Goal: Transaction & Acquisition: Purchase product/service

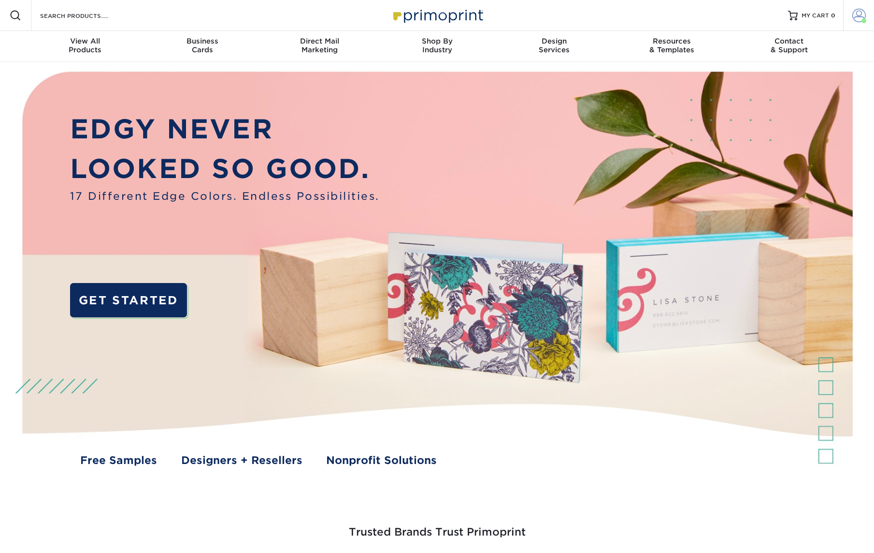
click at [858, 13] on span at bounding box center [860, 16] width 14 height 14
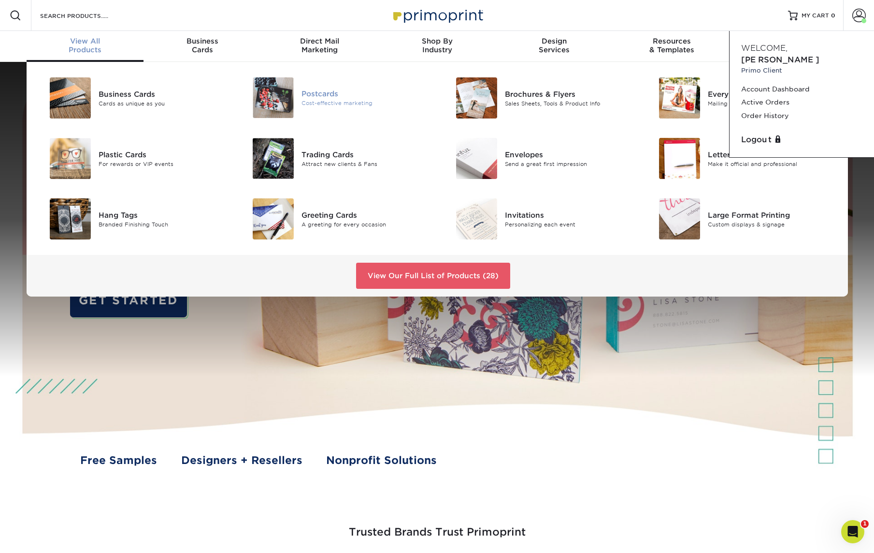
click at [321, 97] on div "Postcards" at bounding box center [366, 93] width 128 height 11
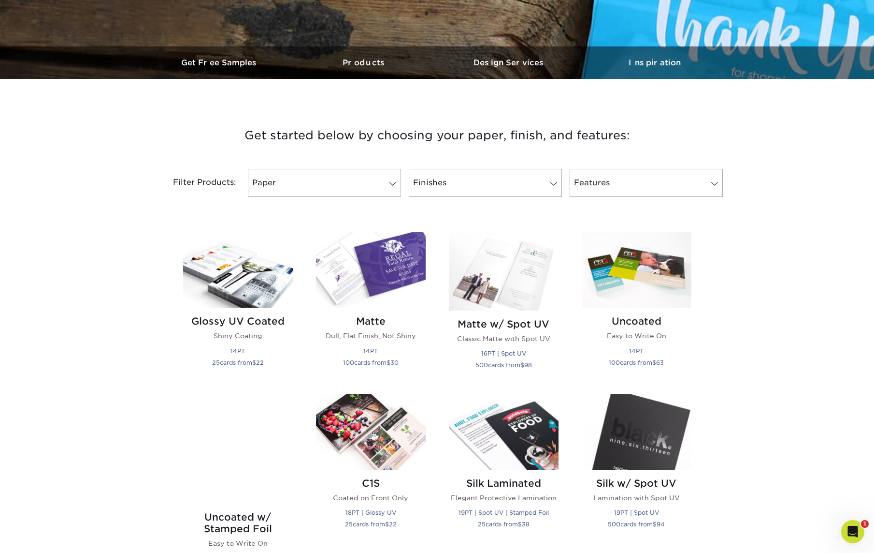
scroll to position [334, 0]
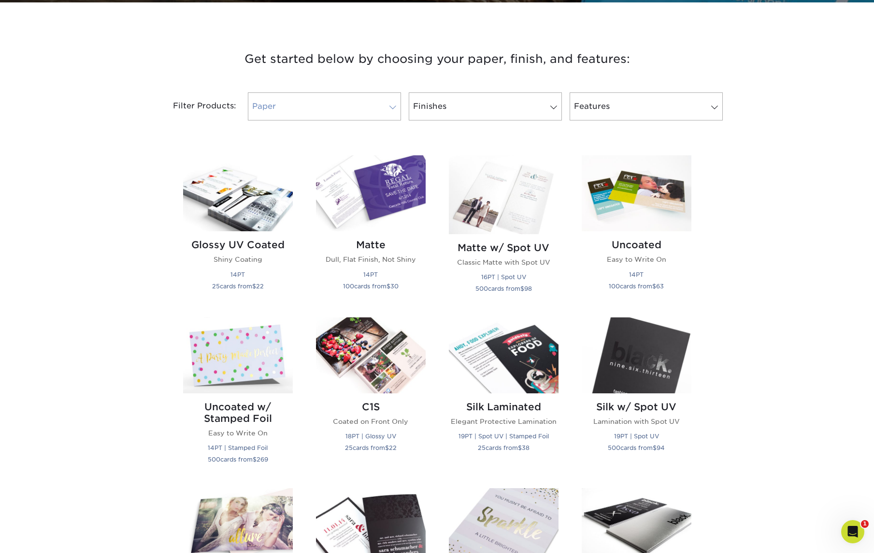
click at [282, 103] on link "Paper" at bounding box center [324, 106] width 153 height 28
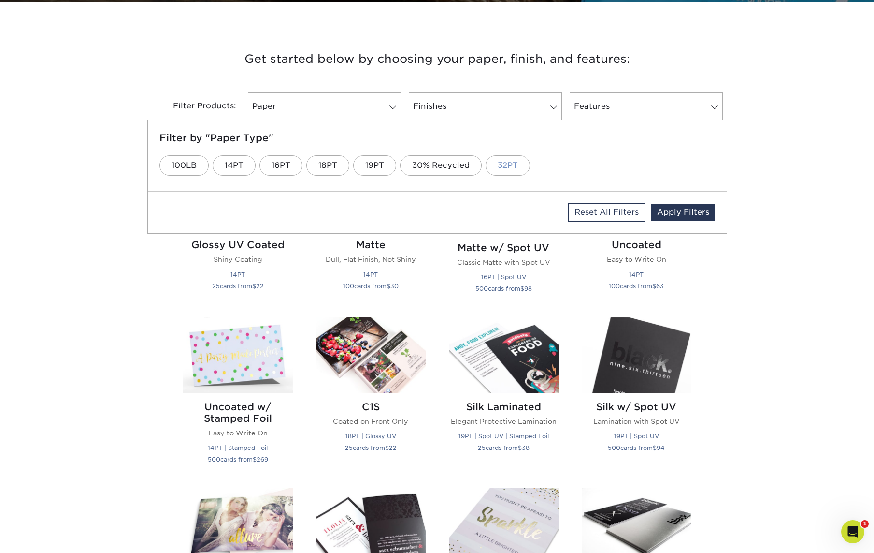
click at [510, 165] on link "32PT" at bounding box center [508, 165] width 44 height 20
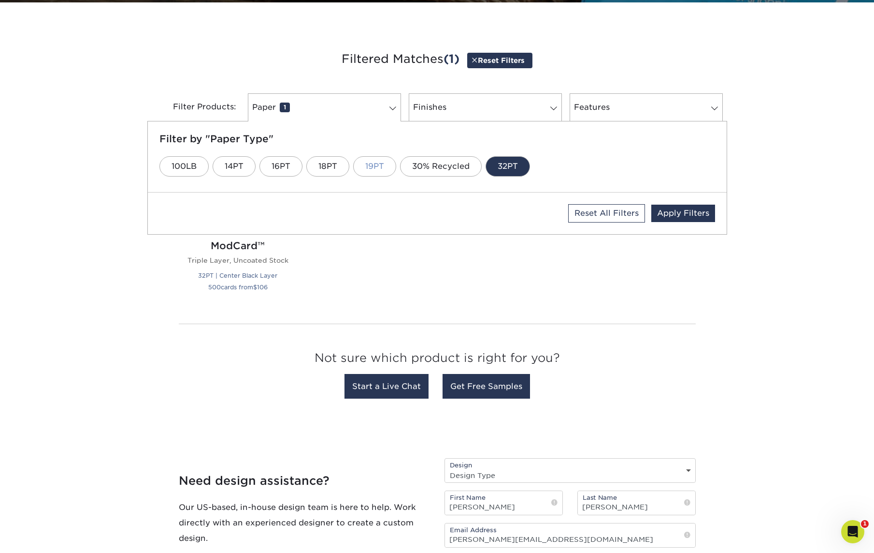
click at [379, 164] on link "19PT" at bounding box center [374, 166] width 43 height 20
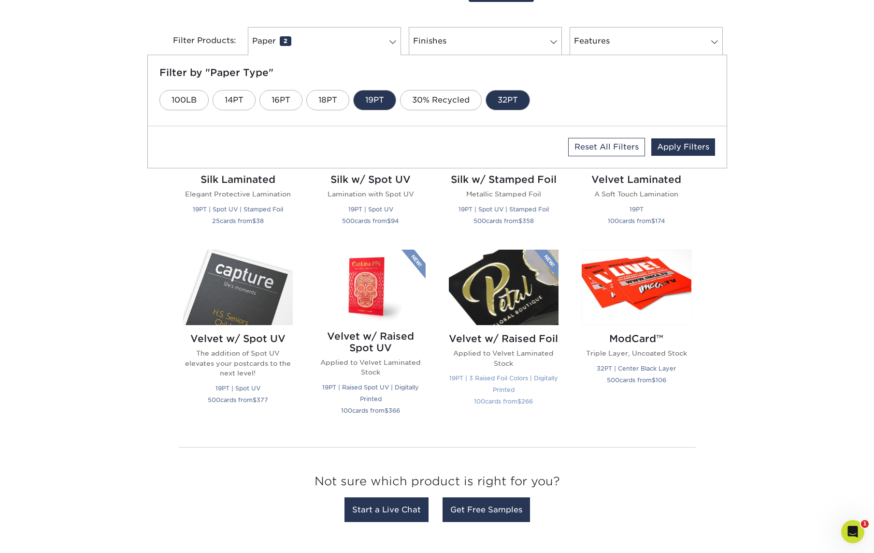
scroll to position [400, 0]
click at [326, 99] on link "18PT" at bounding box center [327, 100] width 43 height 20
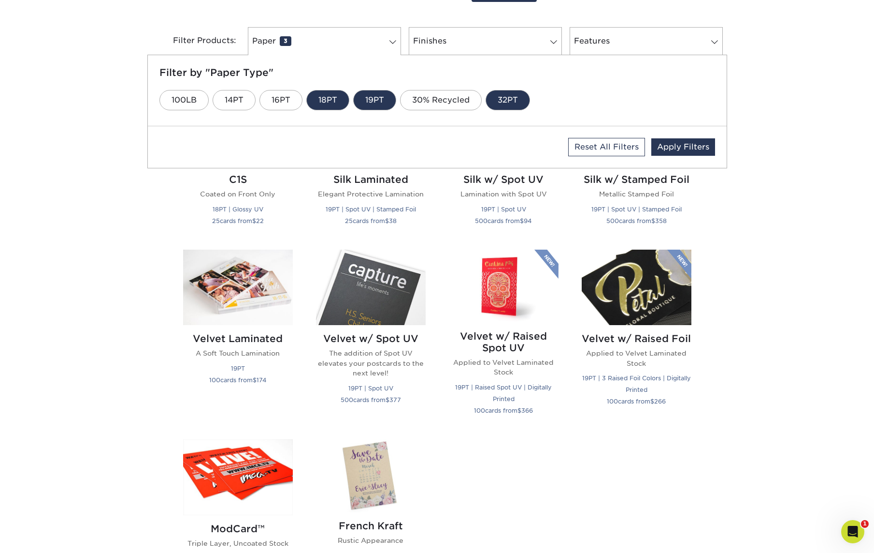
click at [371, 100] on link "19PT" at bounding box center [374, 100] width 43 height 20
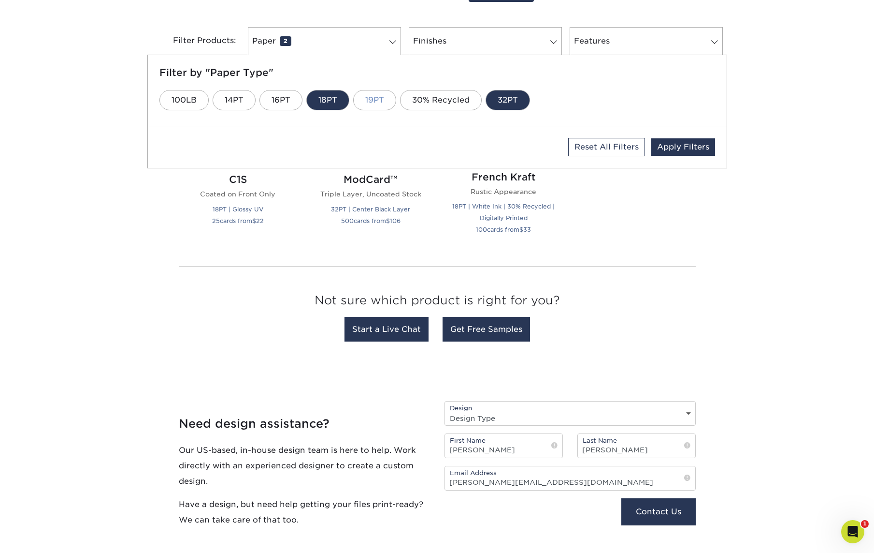
drag, startPoint x: 378, startPoint y: 105, endPoint x: 372, endPoint y: 107, distance: 6.3
click at [378, 105] on link "19PT" at bounding box center [374, 100] width 43 height 20
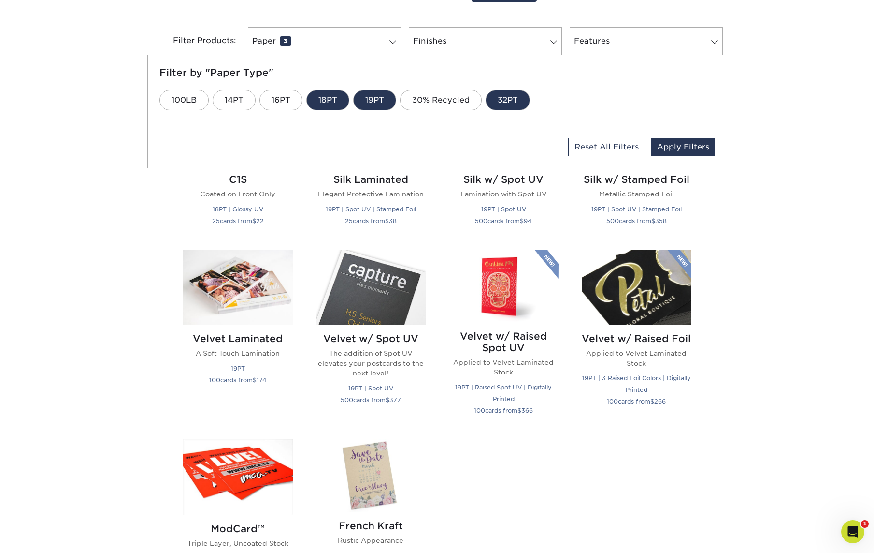
drag, startPoint x: 327, startPoint y: 105, endPoint x: 327, endPoint y: 111, distance: 5.8
click at [327, 106] on link "18PT" at bounding box center [327, 100] width 43 height 20
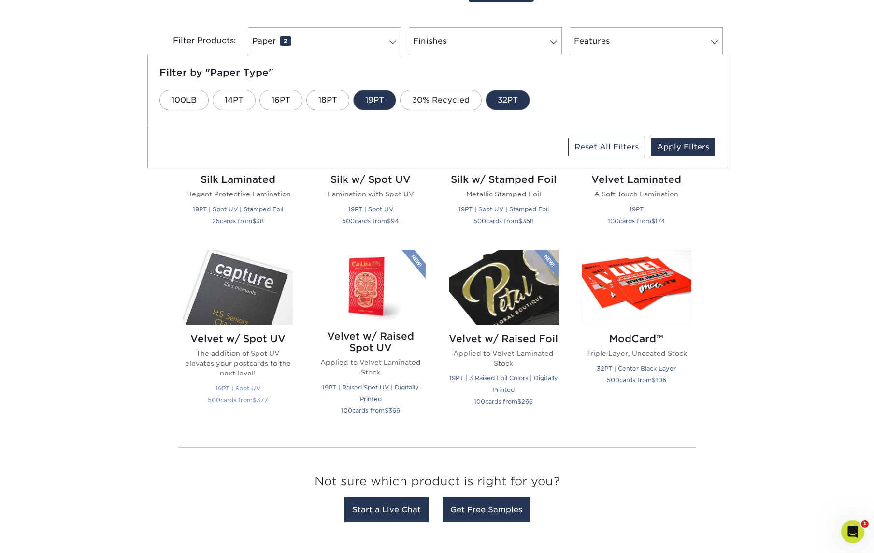
click at [243, 270] on img at bounding box center [238, 287] width 110 height 76
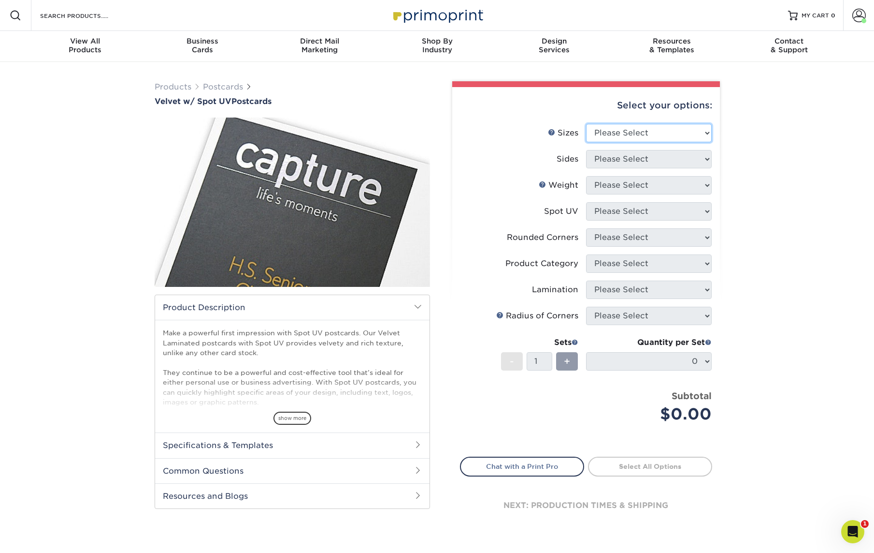
select select "5.50x8.50"
select select "13abbda7-1d64-4f25-8bb2-c179b224825d"
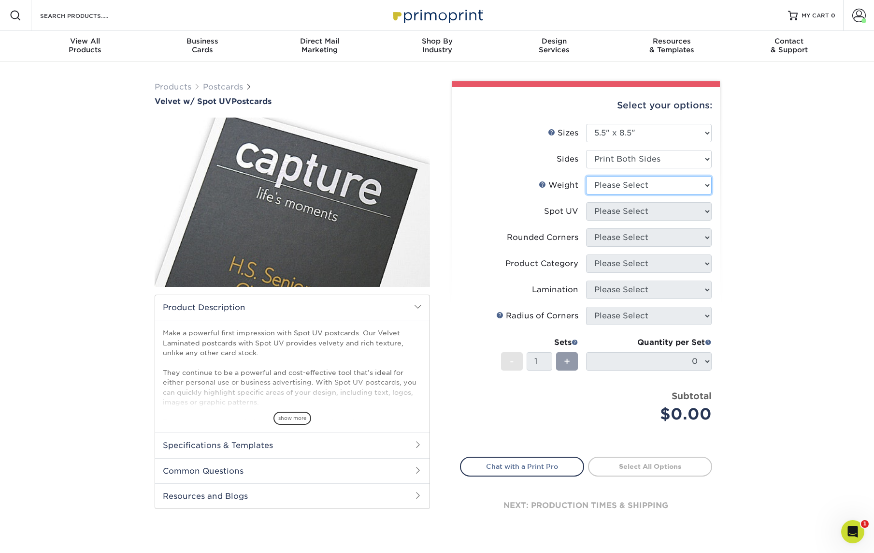
select select "16PT"
select select "0"
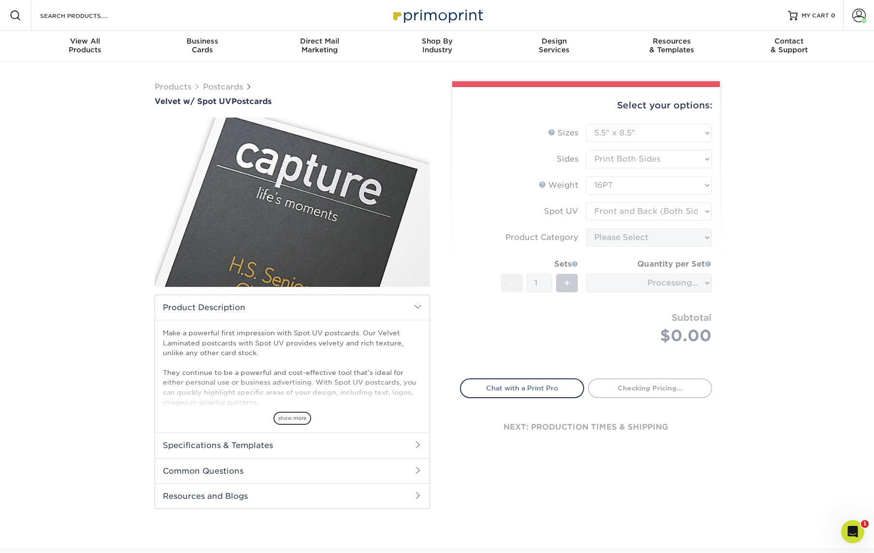
click at [624, 234] on form "Sizes Help Sizes Please Select 2" x 6" 2" x 8" 3" x 5" 3.5" x 3.5" 3.5" x 4" 3.…" at bounding box center [586, 245] width 252 height 243
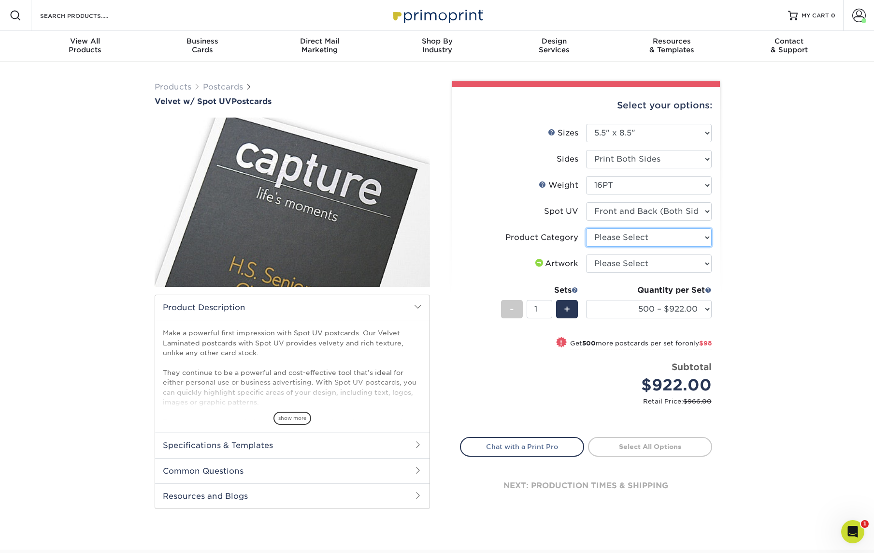
select select "9b7272e0-d6c8-4c3c-8e97-d3a1bcdab858"
select select "upload"
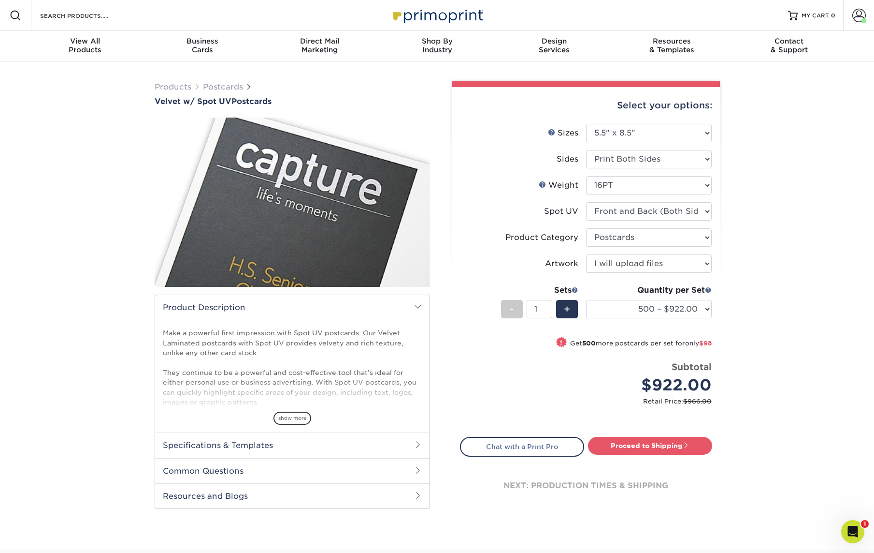
click at [775, 257] on div "Products Postcards Velvet w/ Spot UV Postcards show more Starting at $" at bounding box center [437, 305] width 874 height 487
click at [85, 112] on div "Products Postcards Velvet w/ Spot UV Postcards show more Starting at $" at bounding box center [437, 305] width 874 height 487
